Goal: Communication & Community: Answer question/provide support

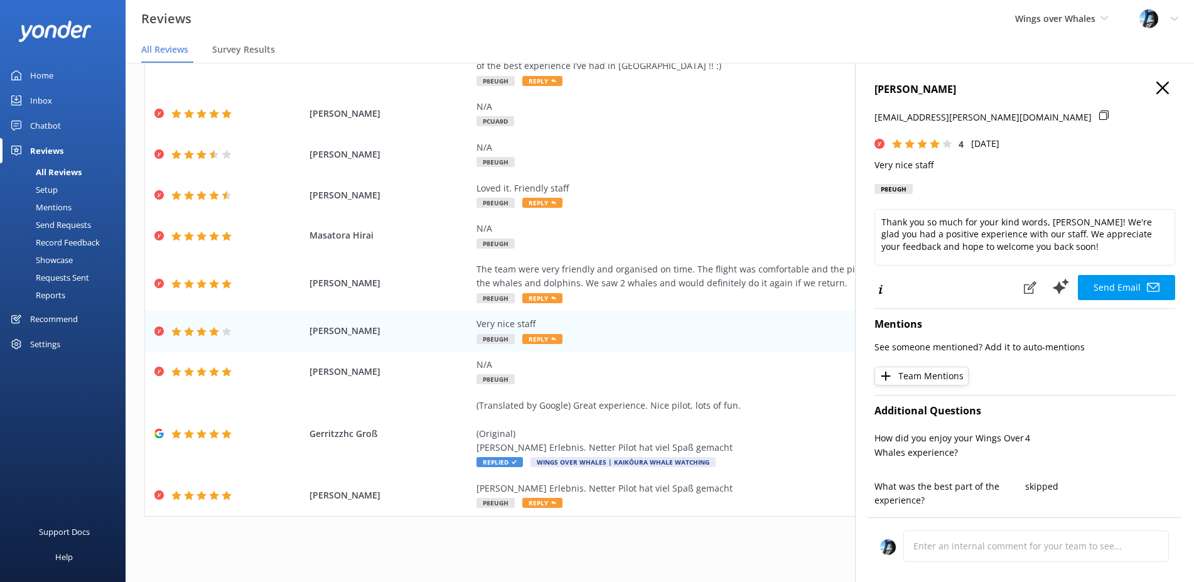
click at [1163, 84] on icon at bounding box center [1162, 88] width 13 height 13
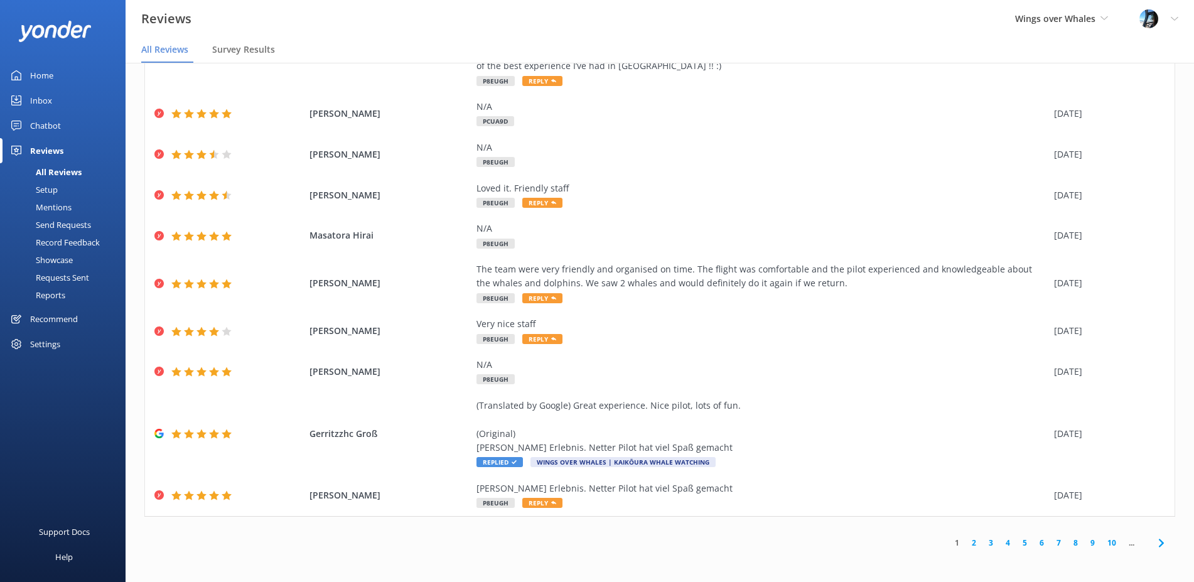
click at [39, 143] on div "Reviews" at bounding box center [46, 150] width 33 height 25
click at [41, 151] on div "Reviews" at bounding box center [46, 150] width 33 height 25
click at [46, 147] on div "Reviews" at bounding box center [46, 150] width 33 height 25
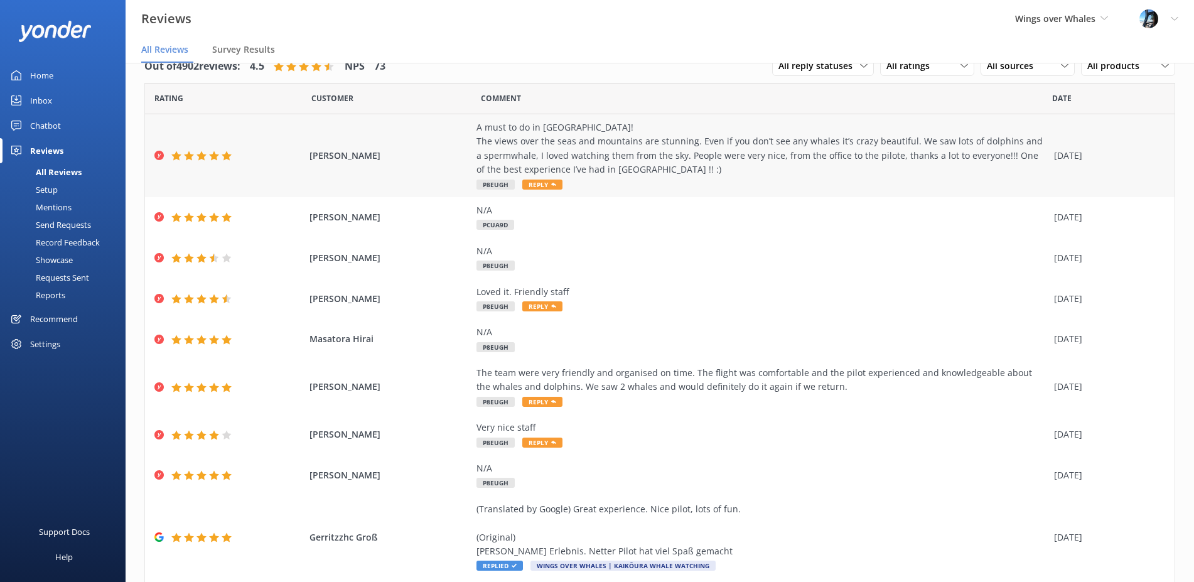
click at [603, 161] on div "A must to do in [GEOGRAPHIC_DATA]! The views over the seas and mountains are st…" at bounding box center [761, 149] width 571 height 56
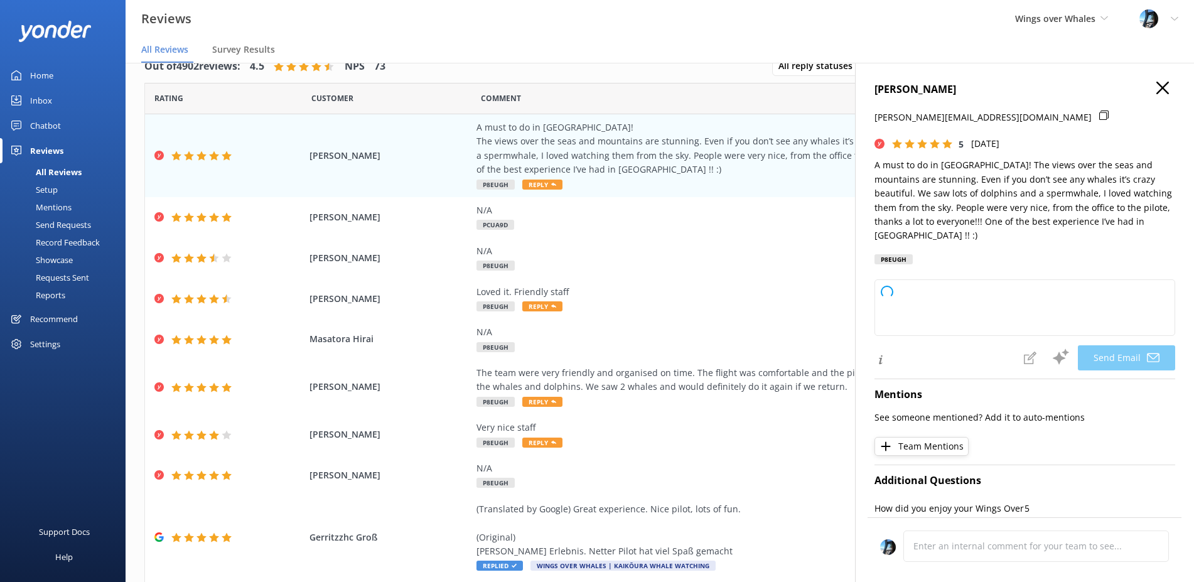
scroll to position [347, 0]
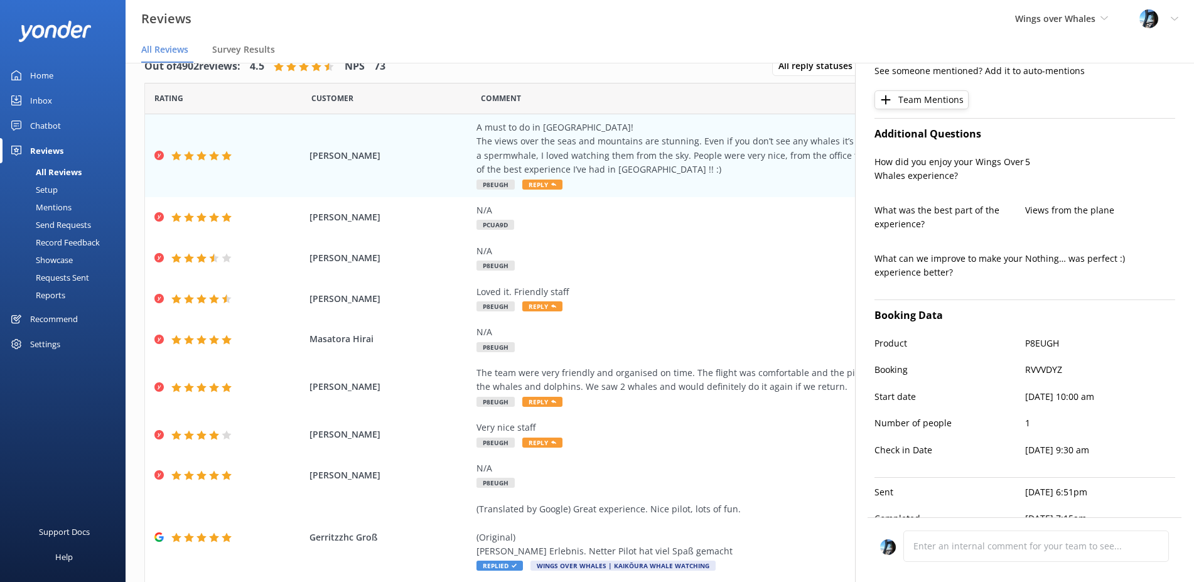
type textarea "Thank you so much for your wonderful review, [PERSON_NAME]! We’re thrilled you …"
click at [570, 224] on div "N/A PCUA9D" at bounding box center [761, 217] width 571 height 28
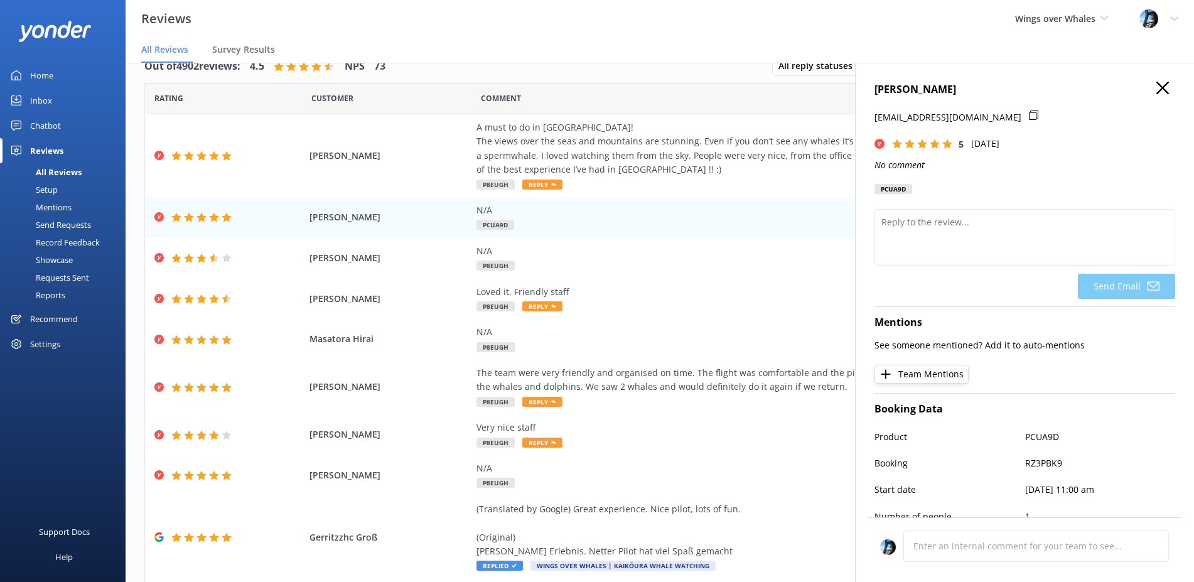
scroll to position [107, 0]
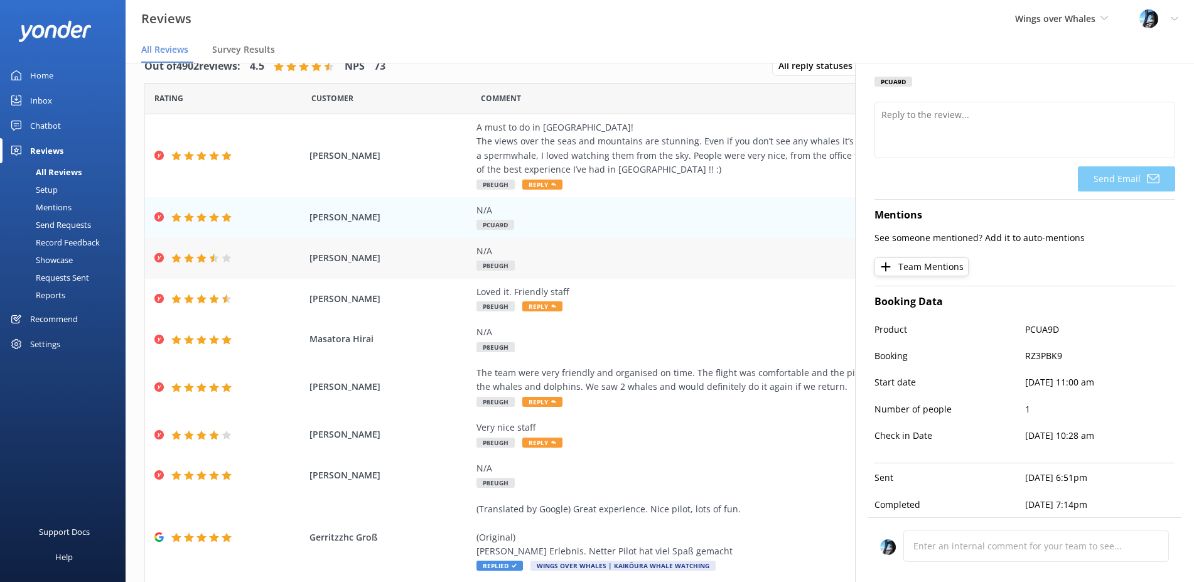
click at [682, 262] on div "N/A P8EUGH" at bounding box center [761, 258] width 571 height 28
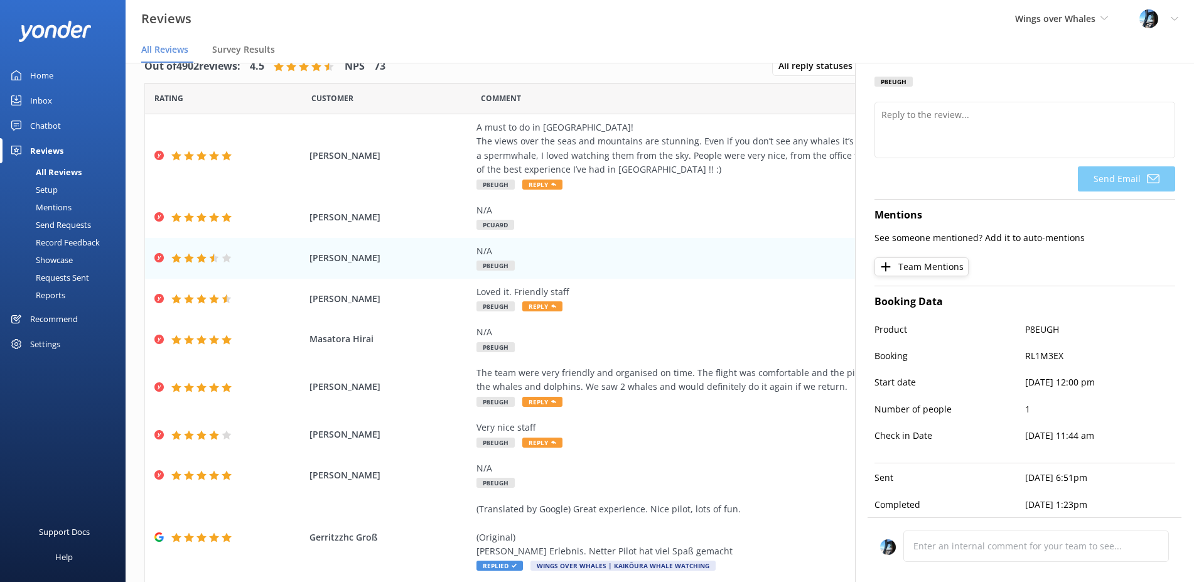
scroll to position [0, 0]
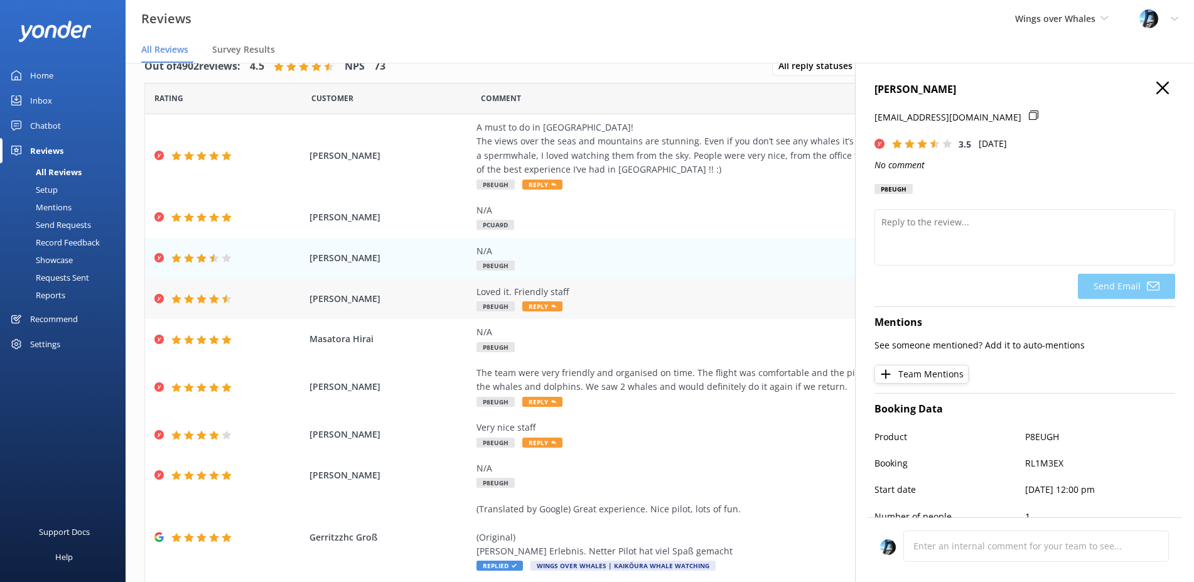
click at [620, 304] on div "Loved it. Friendly staff P8EUGH Reply" at bounding box center [761, 299] width 571 height 28
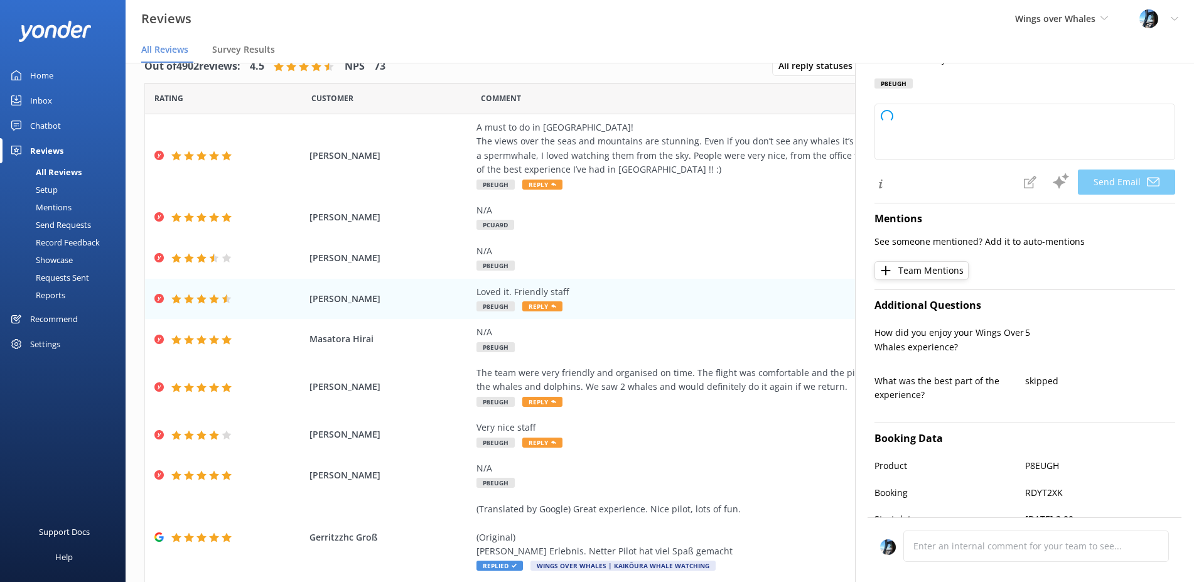
scroll to position [242, 0]
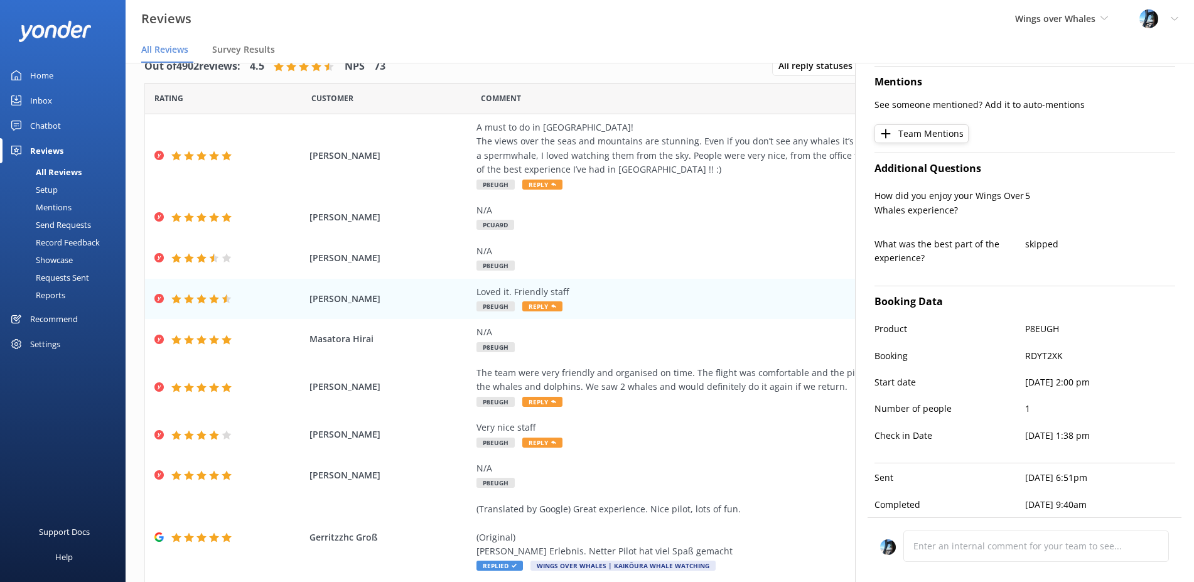
type textarea "Thank you so much, [PERSON_NAME]! We're glad you enjoyed your experience and ap…"
click at [598, 350] on div "N/A P8EUGH" at bounding box center [761, 339] width 571 height 28
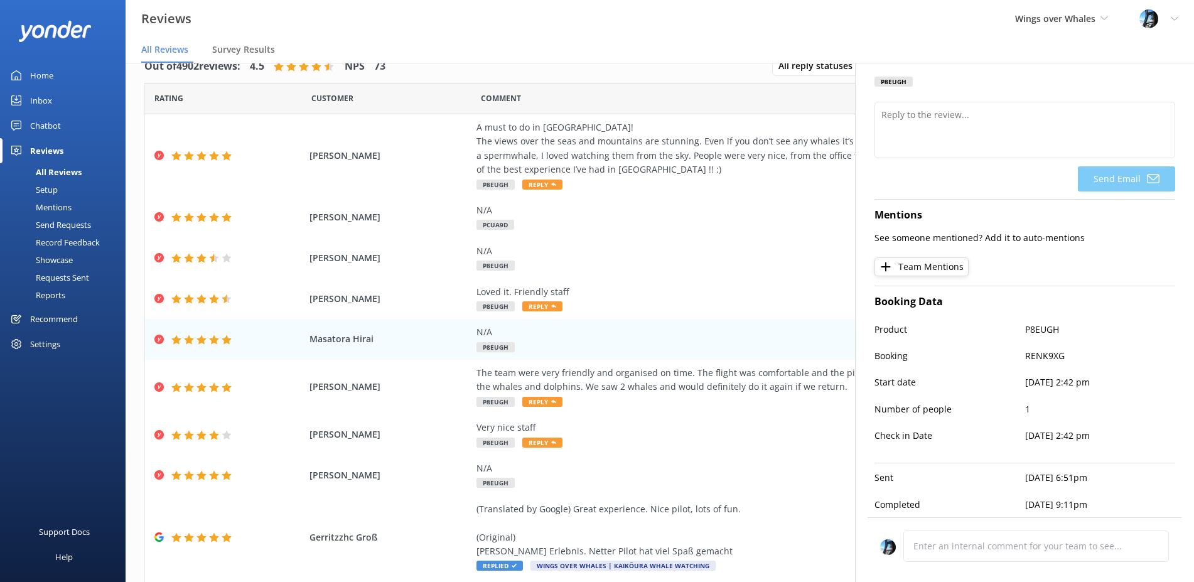
scroll to position [0, 0]
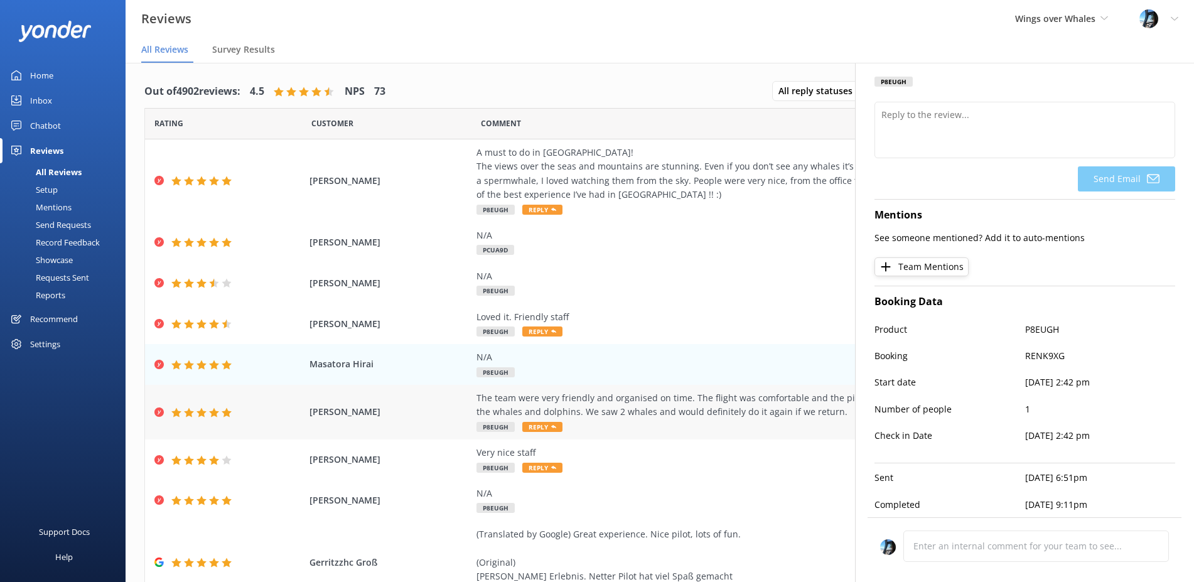
click at [711, 417] on div "The team were very friendly and organised on time. The flight was comfortable a…" at bounding box center [761, 405] width 571 height 28
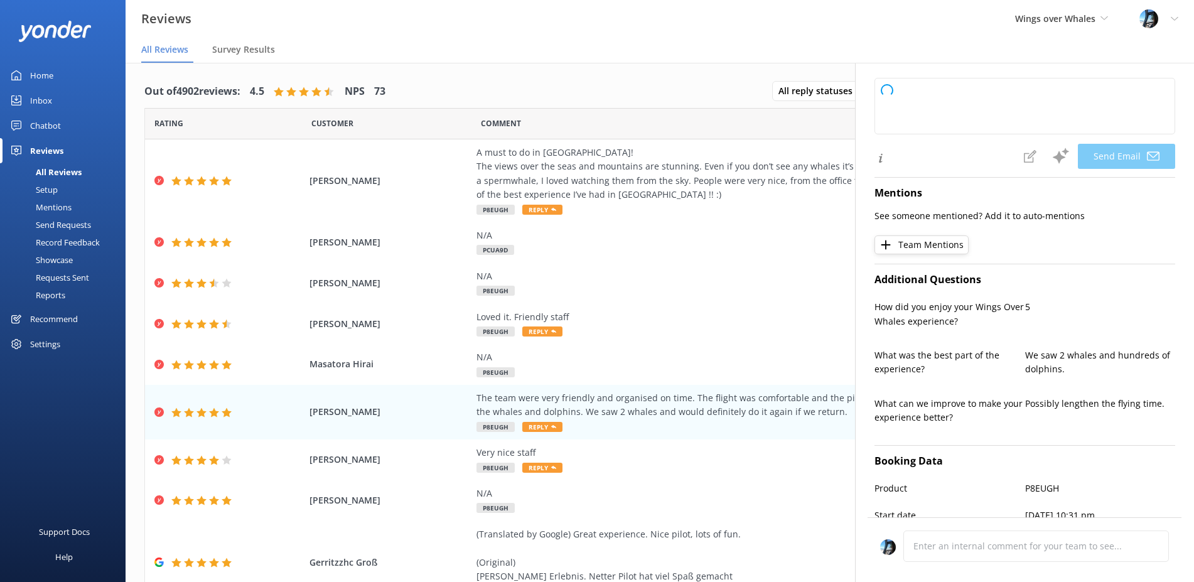
scroll to position [306, 0]
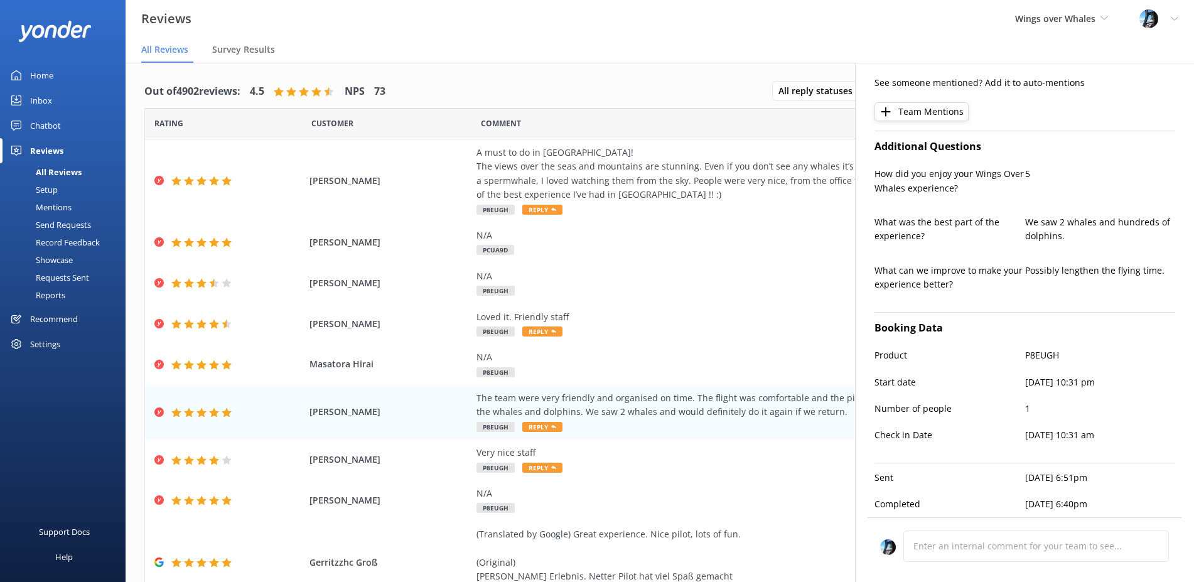
type textarea "Thank you so much for your wonderful review, [PERSON_NAME]! We're delighted to …"
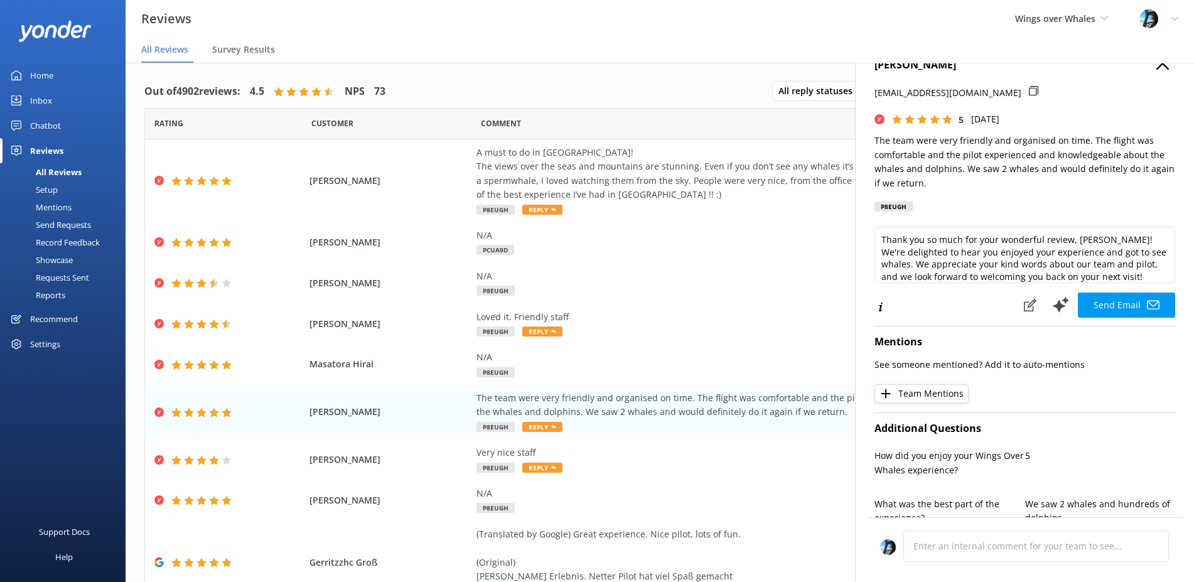
scroll to position [0, 0]
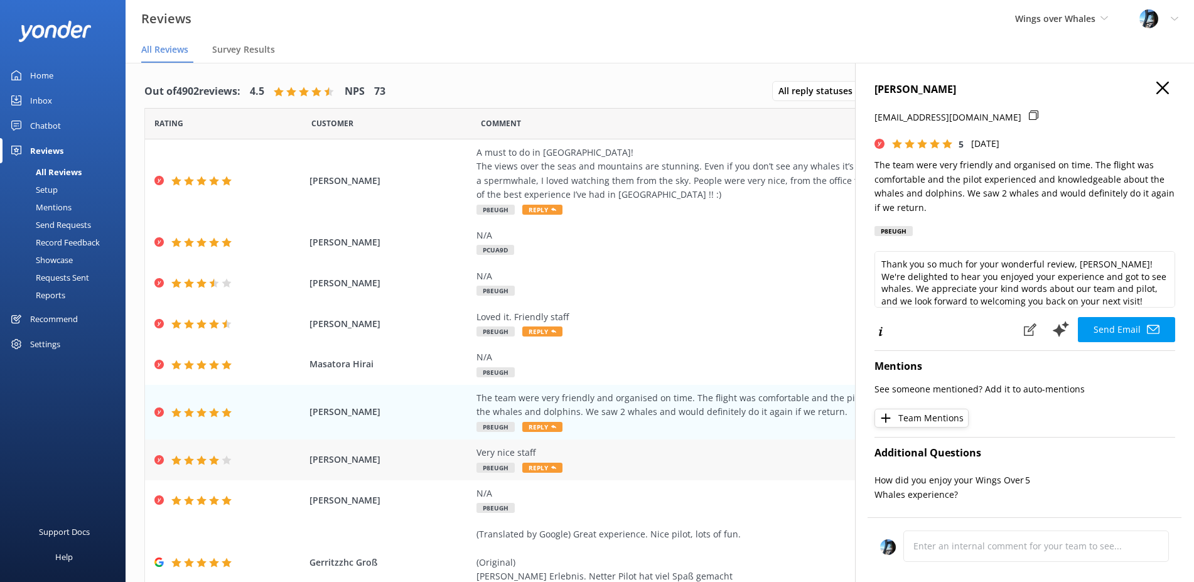
click at [674, 459] on div "Very nice staff" at bounding box center [761, 453] width 571 height 14
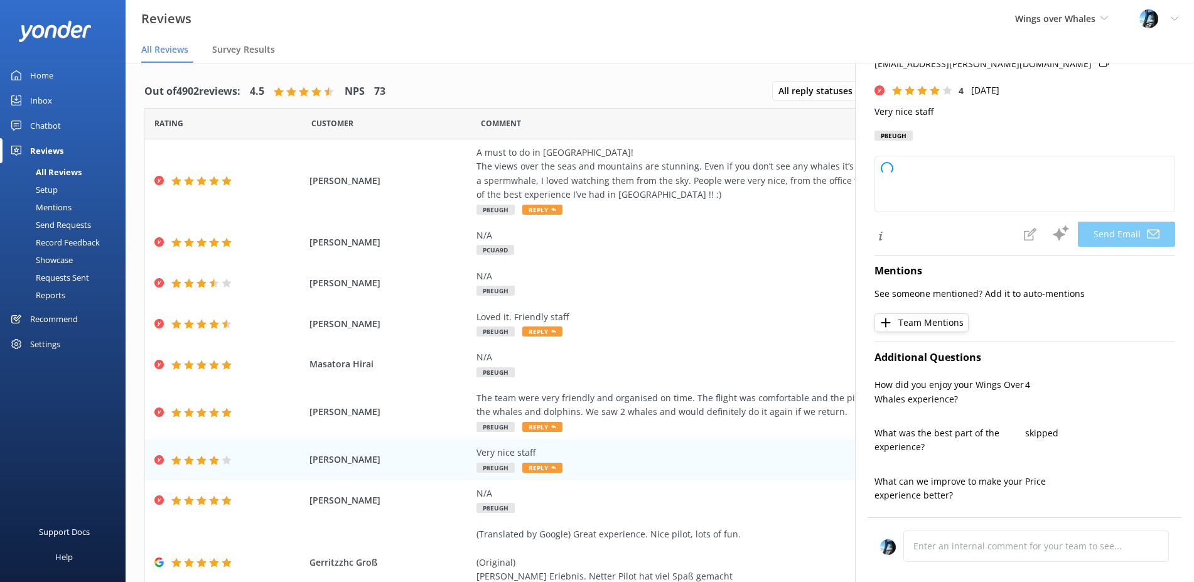
type textarea "Thank you so much for your kind words, [PERSON_NAME]! We're glad you had a posi…"
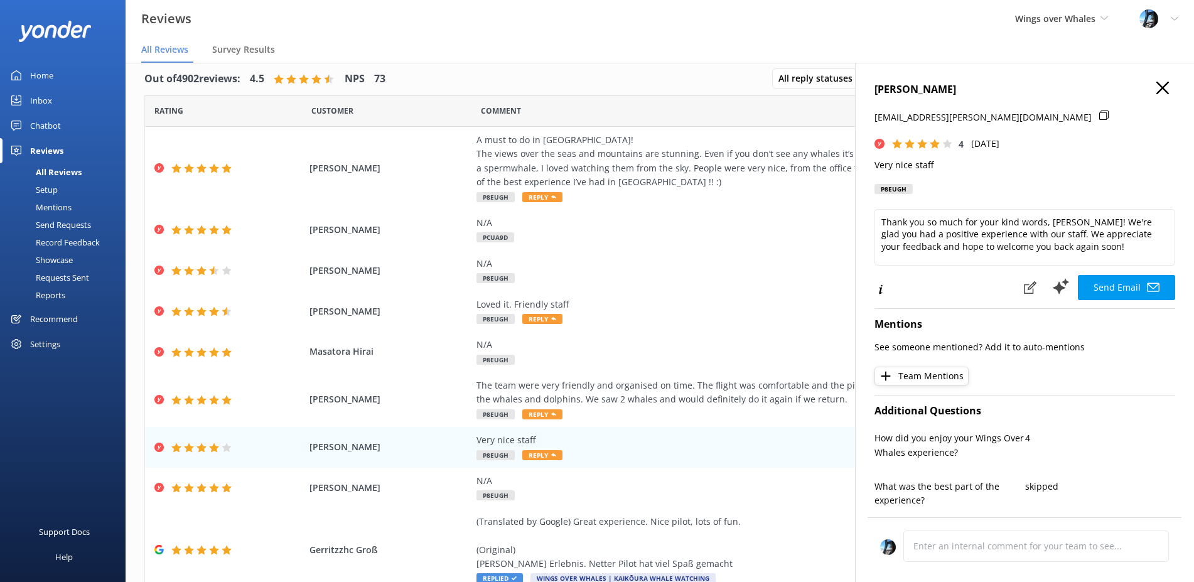
click at [1161, 85] on icon at bounding box center [1162, 88] width 13 height 13
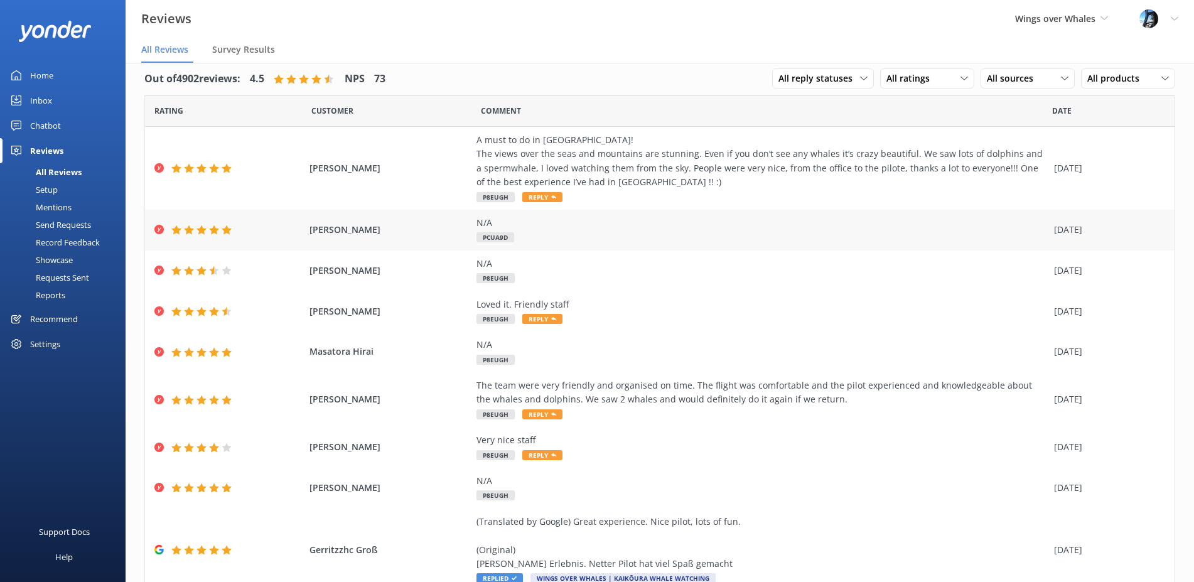
scroll to position [20, 0]
